Goal: Task Accomplishment & Management: Use online tool/utility

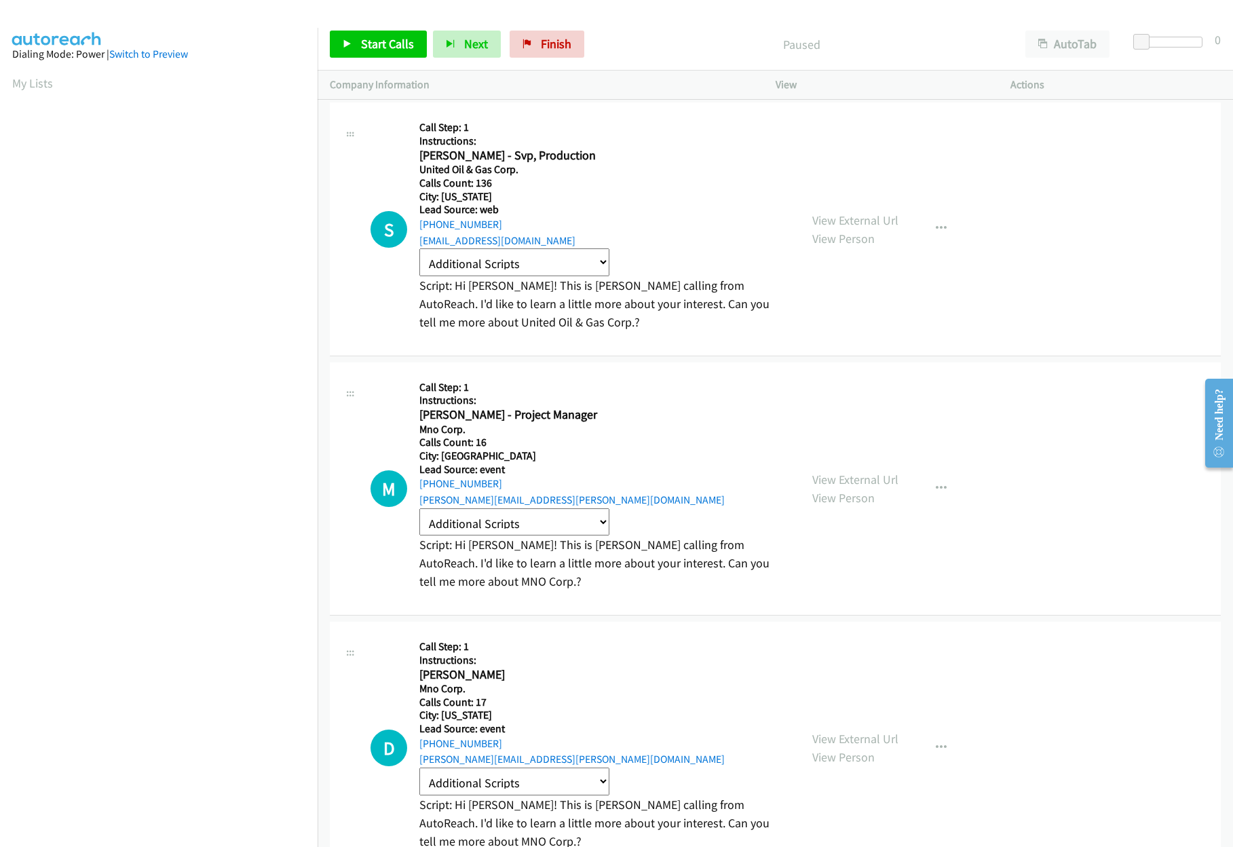
click at [596, 269] on select "Additional Scripts Automotive Intro B2 B Saa S Sales B2 B Saa S Sales Not Inter…" at bounding box center [514, 262] width 190 height 28
select select "Not interested"
click at [419, 248] on select "Additional Scripts Automotive Intro B2 B Saa S Sales B2 B Saa S Sales Not Inter…" at bounding box center [514, 262] width 190 height 28
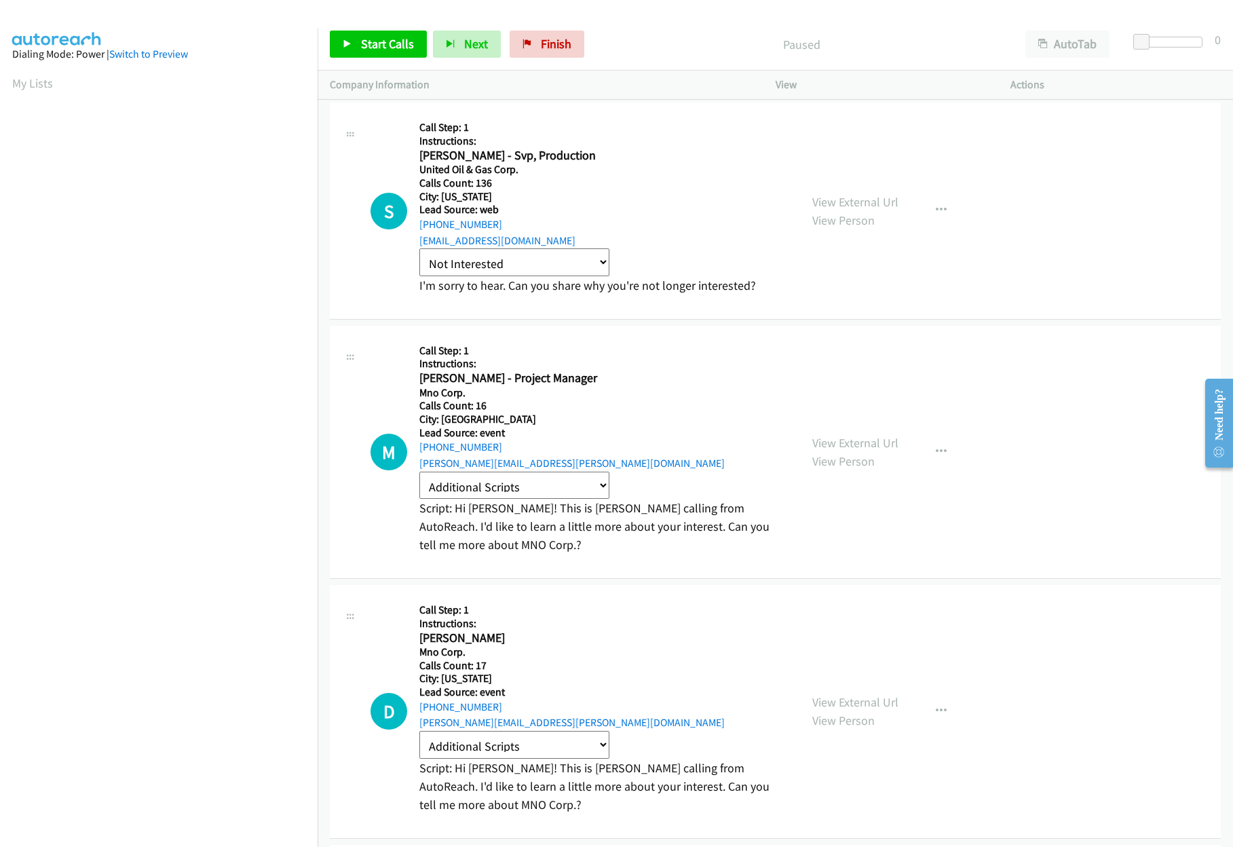
click at [451, 289] on p "I'm sorry to hear. Can you share why you're not longer interested?" at bounding box center [587, 285] width 337 height 18
drag, startPoint x: 428, startPoint y: 288, endPoint x: 773, endPoint y: 290, distance: 344.7
click at [773, 290] on div "S Callback Scheduled Call Step: 1 Instructions: [PERSON_NAME] - Svp, Production…" at bounding box center [578, 210] width 417 height 191
click at [725, 290] on p "I'm sorry to hear. Can you share why you're not longer interested?" at bounding box center [587, 285] width 337 height 18
click at [394, 33] on link "Start Calls" at bounding box center [378, 44] width 97 height 27
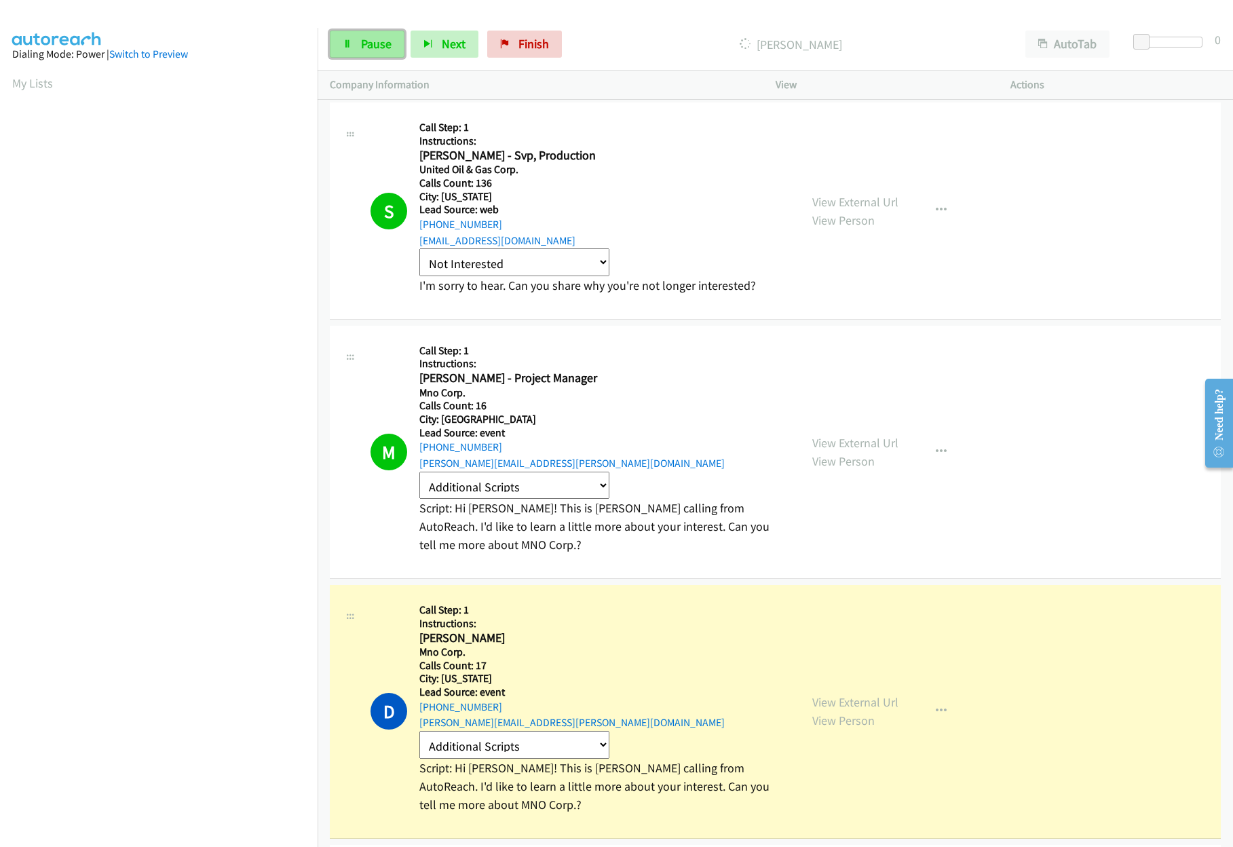
click at [375, 48] on span "Pause" at bounding box center [376, 44] width 31 height 16
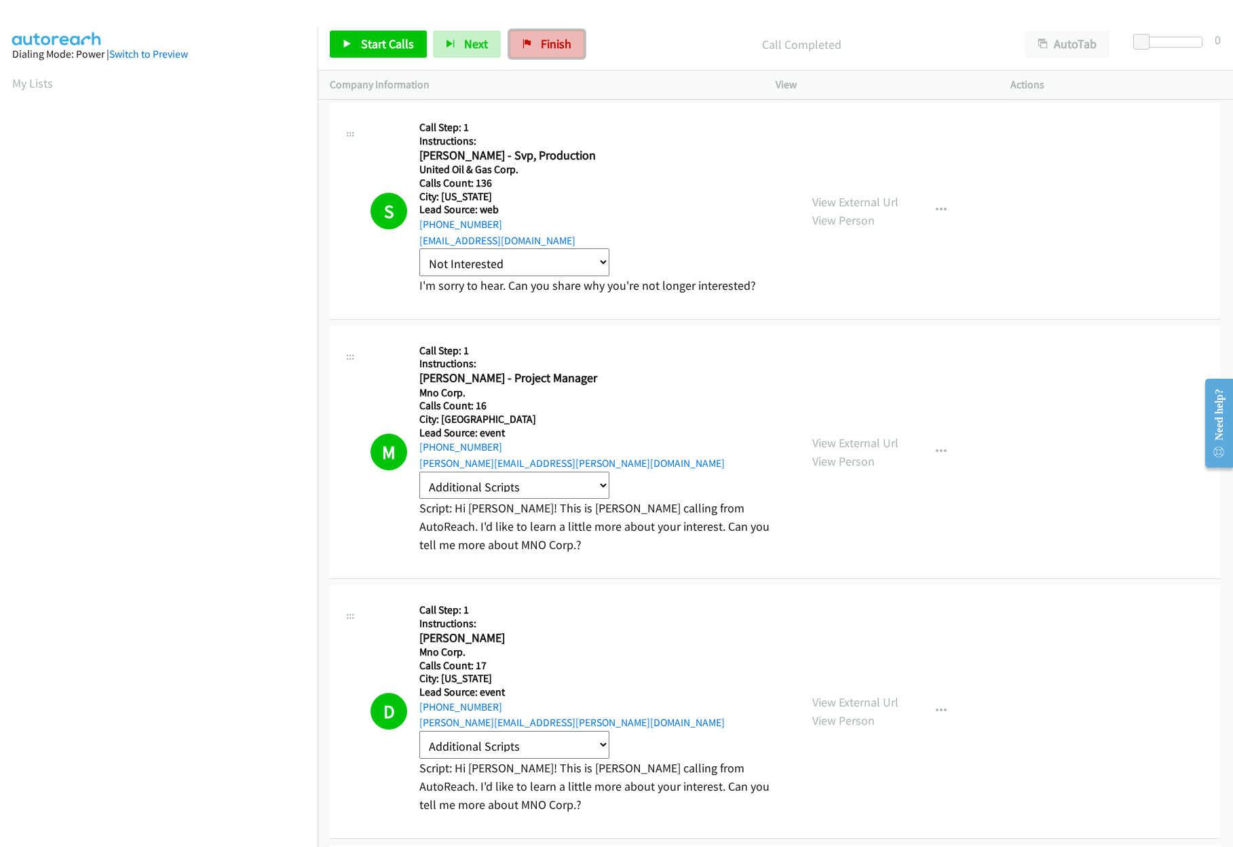
click at [546, 43] on span "Finish" at bounding box center [556, 44] width 31 height 16
